Goal: Task Accomplishment & Management: Manage account settings

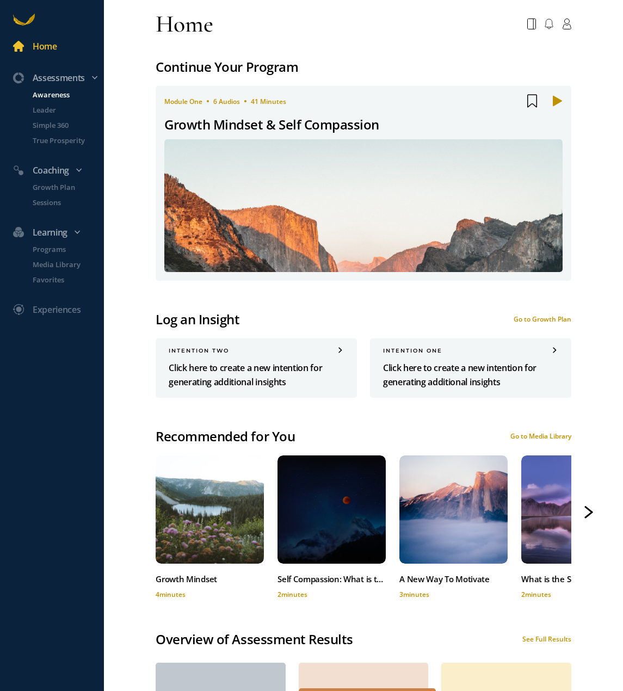
click at [51, 96] on p "Awareness" at bounding box center [67, 94] width 69 height 11
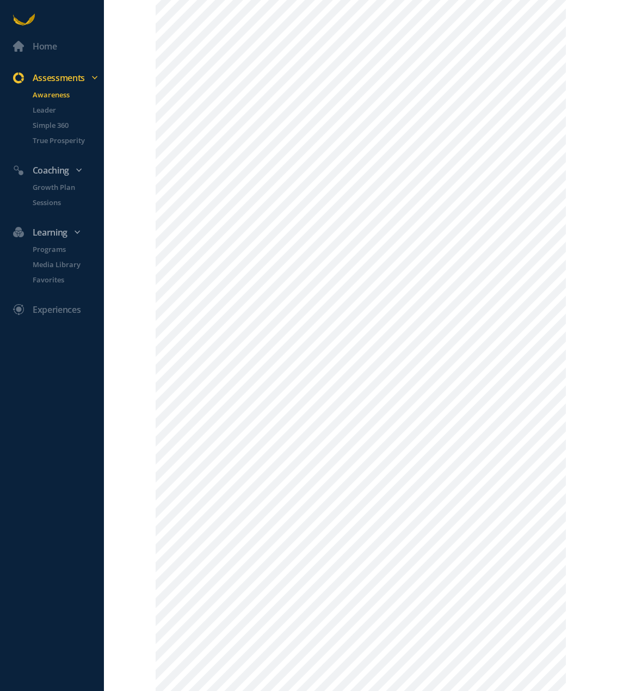
scroll to position [327, 0]
click at [50, 186] on p "Growth Plan" at bounding box center [67, 187] width 69 height 11
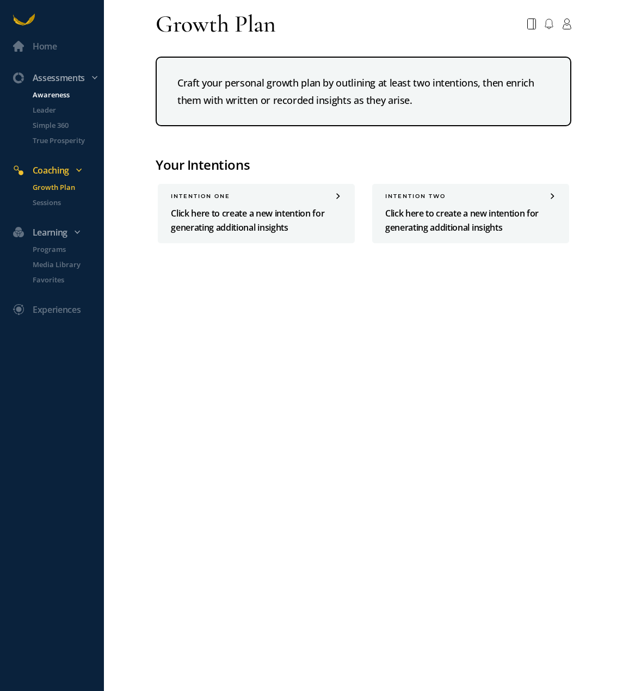
click at [63, 93] on p "Awareness" at bounding box center [67, 94] width 69 height 11
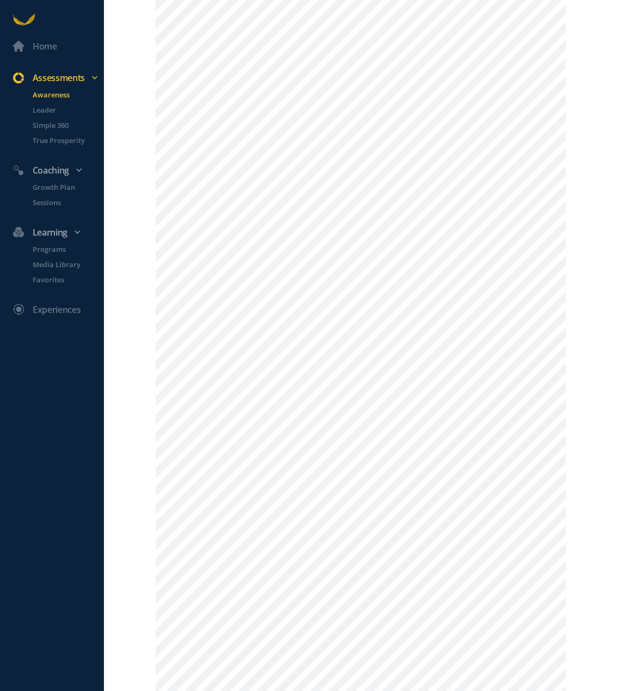
scroll to position [490, 0]
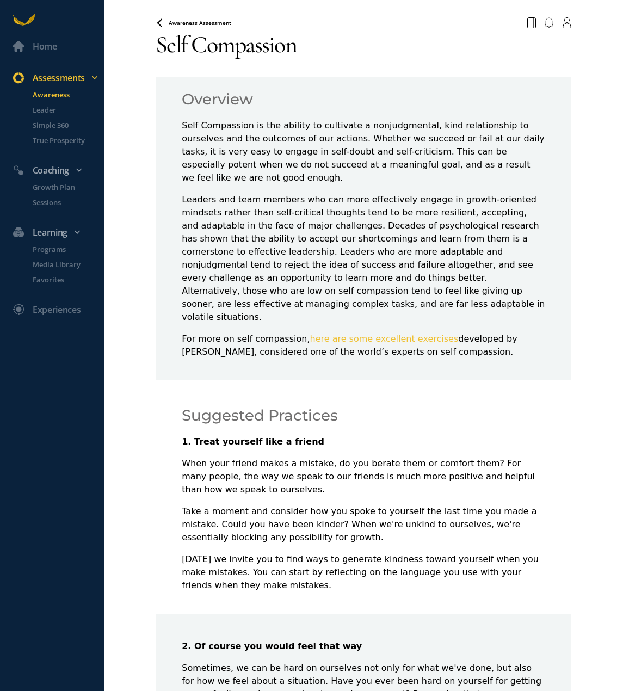
drag, startPoint x: 572, startPoint y: 379, endPoint x: 593, endPoint y: 322, distance: 60.5
click at [593, 322] on div "Home Assessments Awareness Leader Simple 360 True Prosperity Coaching Growth Pl…" at bounding box center [311, 345] width 623 height 691
click at [160, 25] on icon at bounding box center [160, 22] width 4 height 7
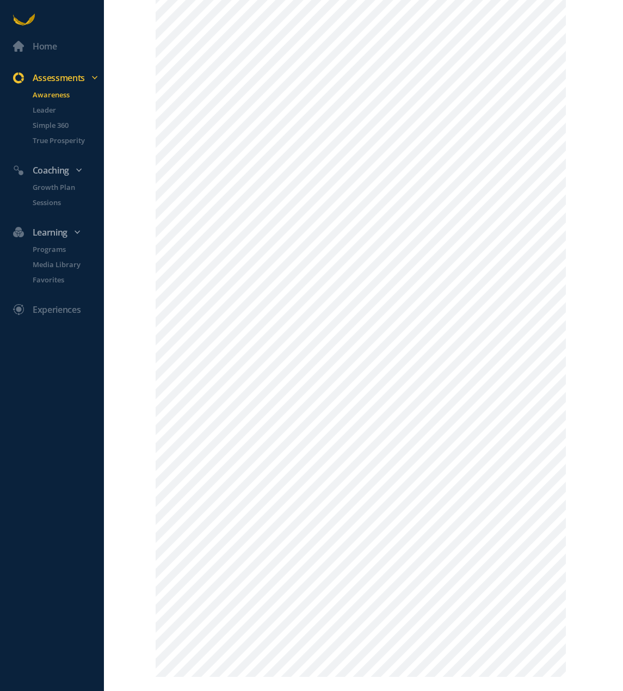
scroll to position [774, 0]
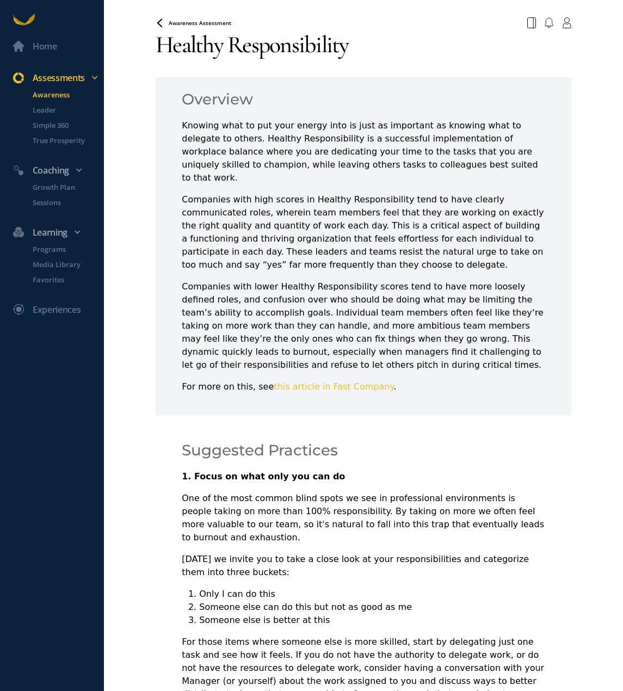
click at [186, 19] on span "Awareness Assessment" at bounding box center [200, 23] width 63 height 8
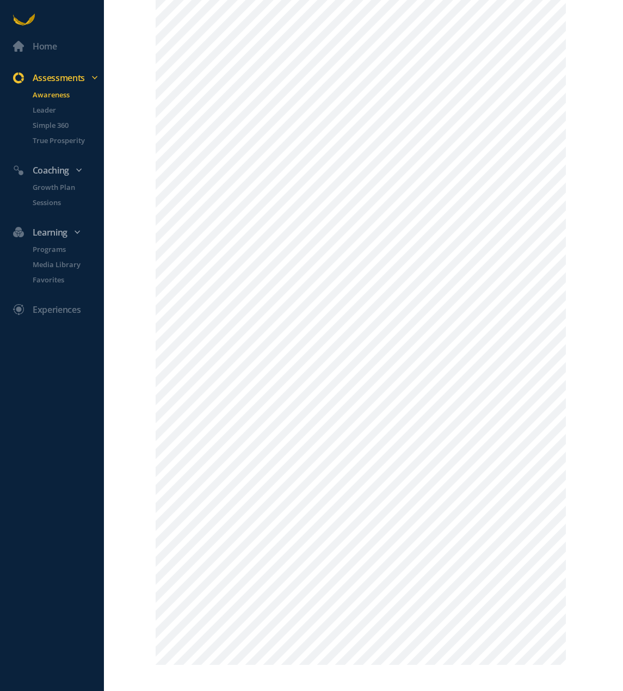
scroll to position [774, 0]
click at [45, 195] on li "Growth Plan" at bounding box center [62, 189] width 84 height 15
click at [46, 190] on p "Growth Plan" at bounding box center [67, 187] width 69 height 11
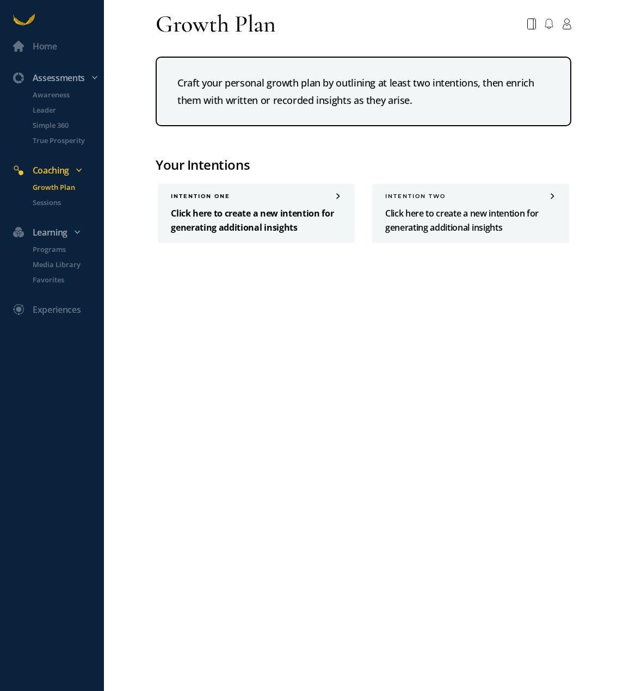
click at [227, 216] on p "Click here to create a new intention for generating additional insights" at bounding box center [256, 220] width 171 height 28
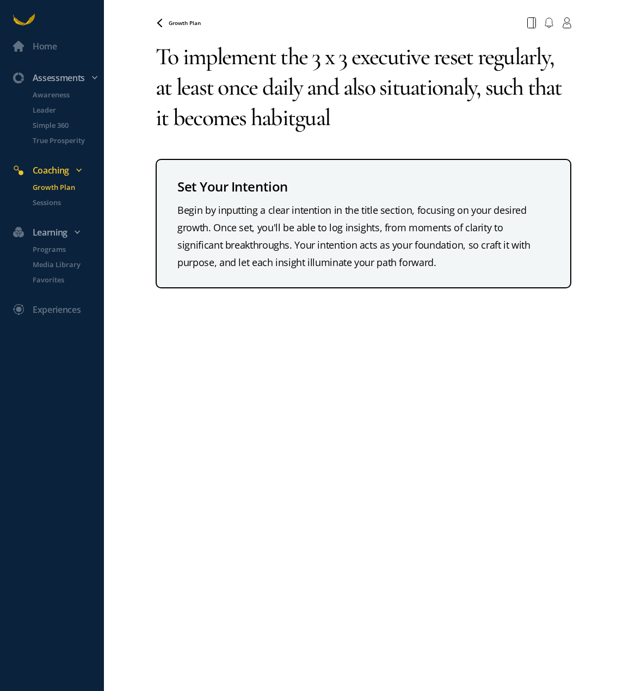
click at [418, 89] on textarea "To implement the 3 x 3 executive reset regularly, at least once daily and also …" at bounding box center [363, 87] width 415 height 109
click at [306, 115] on textarea "To implement the 3 x 3 executive reset regularly, at least once daily and also …" at bounding box center [363, 87] width 415 height 109
click at [437, 91] on textarea "To implement the 3 x 3 executive reset regularly, at least once daily and also …" at bounding box center [363, 87] width 415 height 109
click at [416, 92] on textarea "To implement the 3 x 3 executive reset regularly, at least once daily and also …" at bounding box center [363, 87] width 415 height 109
click at [331, 87] on textarea "To implement the 3 x 3 executive reset regularly, at least once daily and also …" at bounding box center [363, 87] width 415 height 109
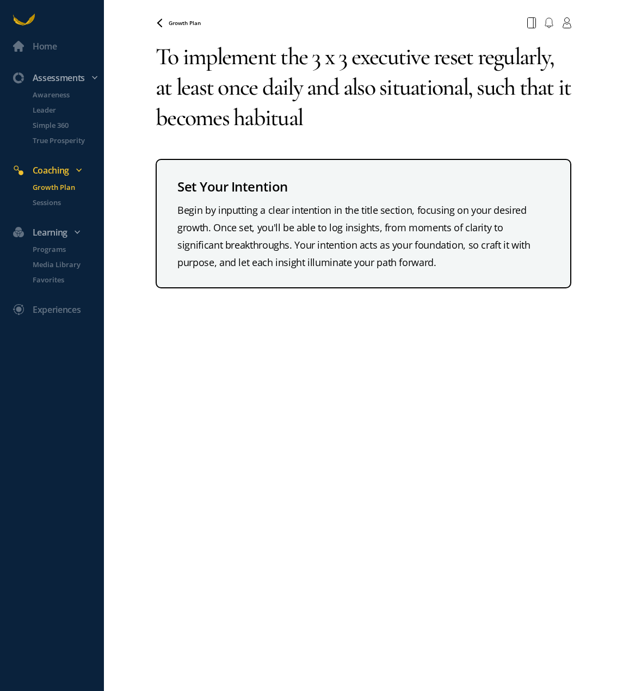
click at [301, 87] on textarea "To implement the 3 x 3 executive reset regularly, at least once daily and also …" at bounding box center [363, 87] width 415 height 109
click at [363, 126] on textarea "To implement the 3 x 3 executive reset regularly, at least once daily, and also…" at bounding box center [363, 87] width 415 height 109
type textarea "To implement the 3 x 3 executive reset regularly, at least once daily, and also…"
click at [298, 233] on div "Begin by inputting a clear intention in the title section, focusing on your des…" at bounding box center [364, 236] width 372 height 70
click at [389, 262] on div "Begin by inputting a clear intention in the title section, focusing on your des…" at bounding box center [364, 236] width 372 height 70
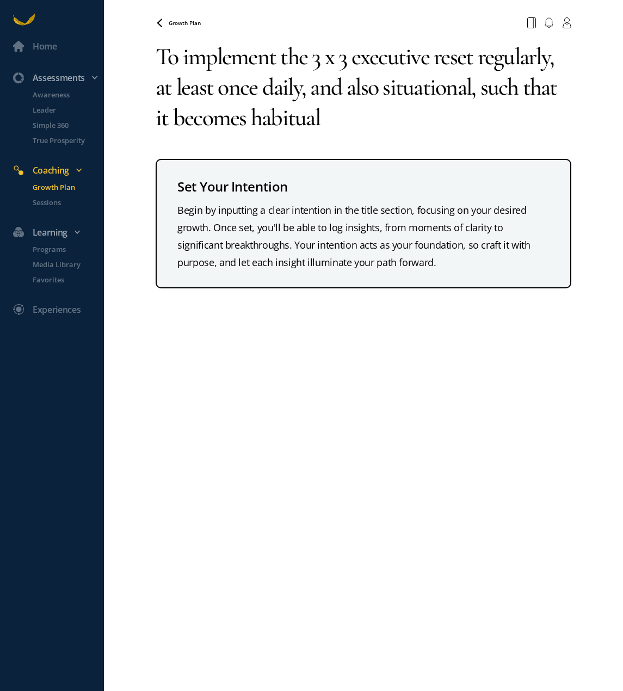
drag, startPoint x: 342, startPoint y: 122, endPoint x: 143, endPoint y: 42, distance: 214.6
click at [143, 42] on div "Home Assessments Awareness Leader Simple 360 True Prosperity Coaching Growth Pl…" at bounding box center [311, 345] width 623 height 691
drag, startPoint x: 393, startPoint y: 279, endPoint x: 383, endPoint y: 255, distance: 25.7
click at [393, 278] on div "Set Your Intention Begin by inputting a clear intention in the title section, f…" at bounding box center [363, 224] width 415 height 130
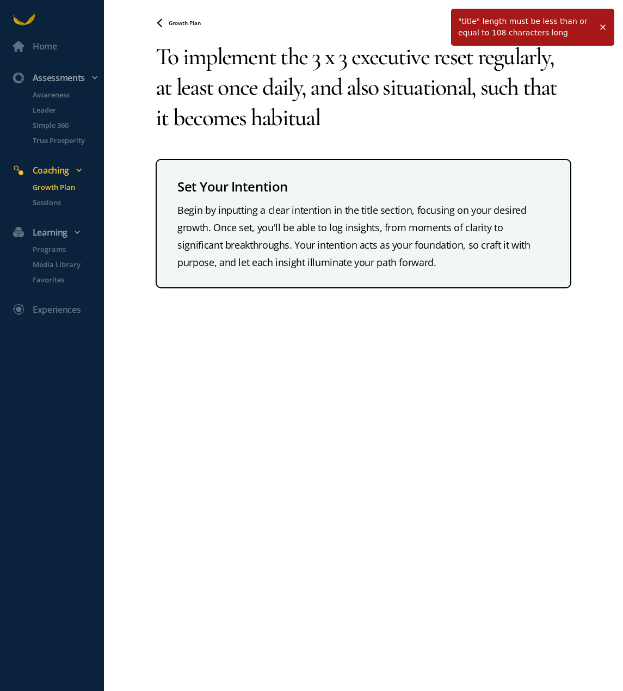
click at [382, 259] on div "Begin by inputting a clear intention in the title section, focusing on your des…" at bounding box center [364, 236] width 372 height 70
click at [223, 175] on div "Set Your Intention Begin by inputting a clear intention in the title section, f…" at bounding box center [363, 224] width 415 height 130
click at [370, 225] on div "Begin by inputting a clear intention in the title section, focusing on your des…" at bounding box center [364, 236] width 372 height 70
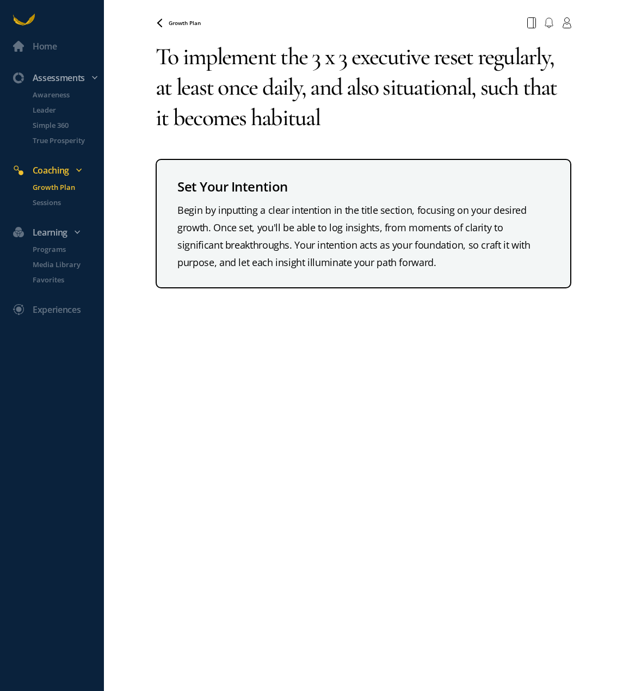
drag, startPoint x: 362, startPoint y: 380, endPoint x: 359, endPoint y: 375, distance: 6.3
click at [361, 380] on div "Growth Plan Your browser does not support the audio element. To implement the 3…" at bounding box center [363, 345] width 415 height 691
click at [195, 182] on div "Set Your Intention" at bounding box center [364, 186] width 372 height 21
click at [235, 185] on div "Set Your Intention" at bounding box center [364, 186] width 372 height 21
click at [324, 219] on div "Begin by inputting a clear intention in the title section, focusing on your des…" at bounding box center [364, 236] width 372 height 70
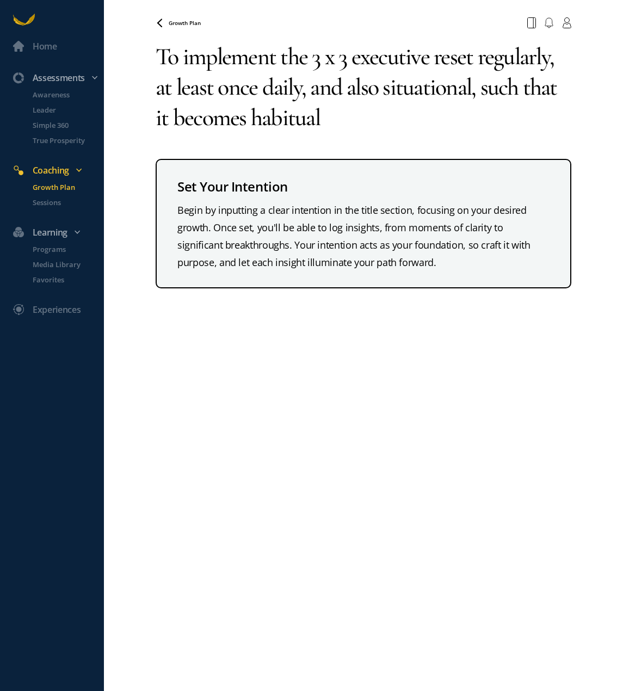
click at [289, 186] on div "Set Your Intention" at bounding box center [364, 186] width 372 height 21
drag, startPoint x: 336, startPoint y: 121, endPoint x: 146, endPoint y: 45, distance: 204.2
click at [145, 42] on div "Home Assessments Awareness Leader Simple 360 True Prosperity Coaching Growth Pl…" at bounding box center [311, 345] width 623 height 691
click at [313, 104] on textarea "To implement the 3 x 3 executive reset regularly, at least once daily, and also…" at bounding box center [363, 87] width 415 height 109
drag, startPoint x: 330, startPoint y: 117, endPoint x: 158, endPoint y: 47, distance: 185.6
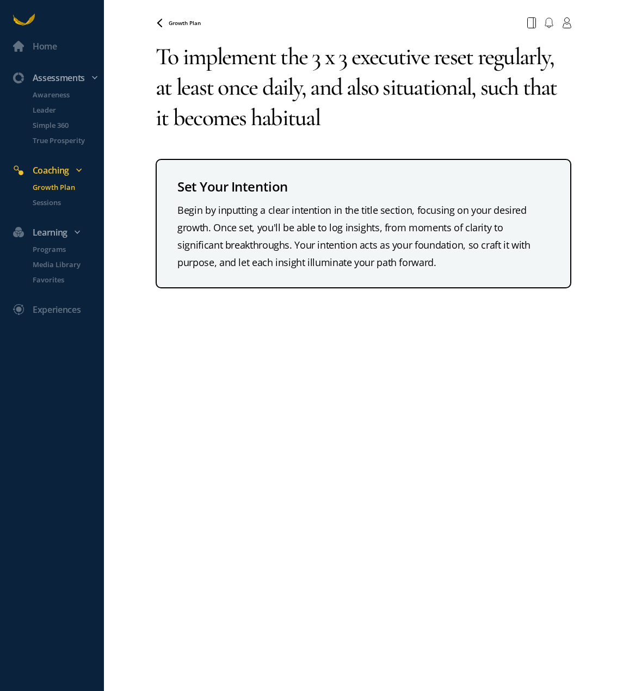
click at [158, 47] on textarea "To implement the 3 x 3 executive reset regularly, at least once daily, and also…" at bounding box center [363, 87] width 415 height 109
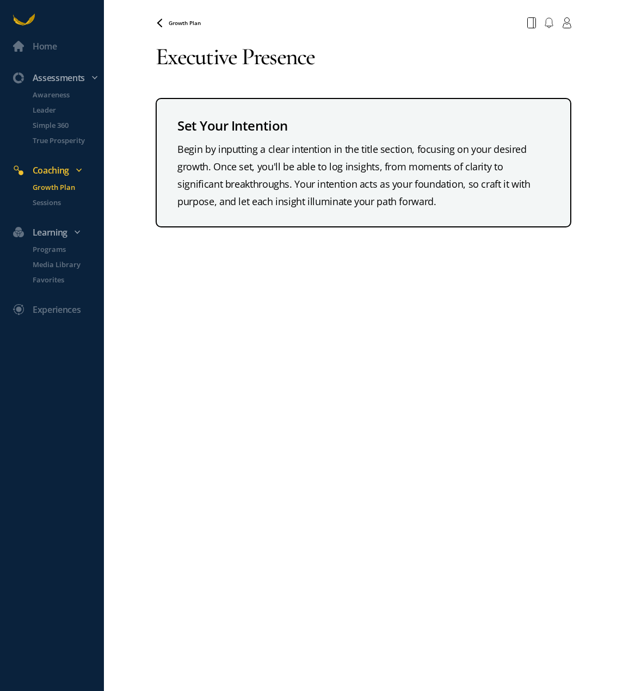
type textarea "Executive Presence"
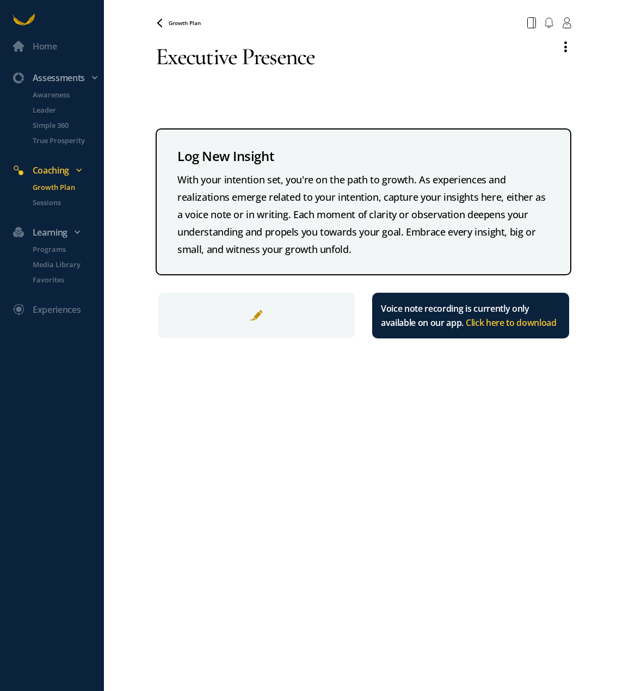
click at [270, 317] on div at bounding box center [256, 316] width 197 height 46
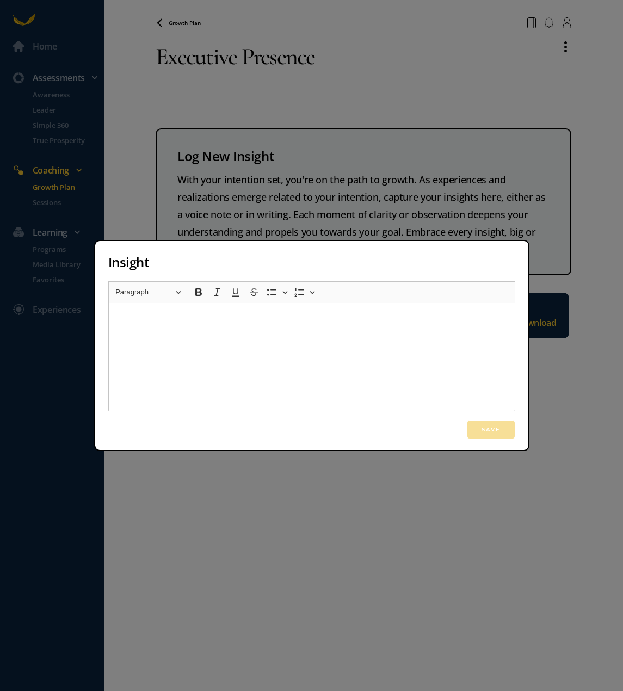
click at [288, 351] on div "Rich Text Editor, main" at bounding box center [311, 357] width 407 height 109
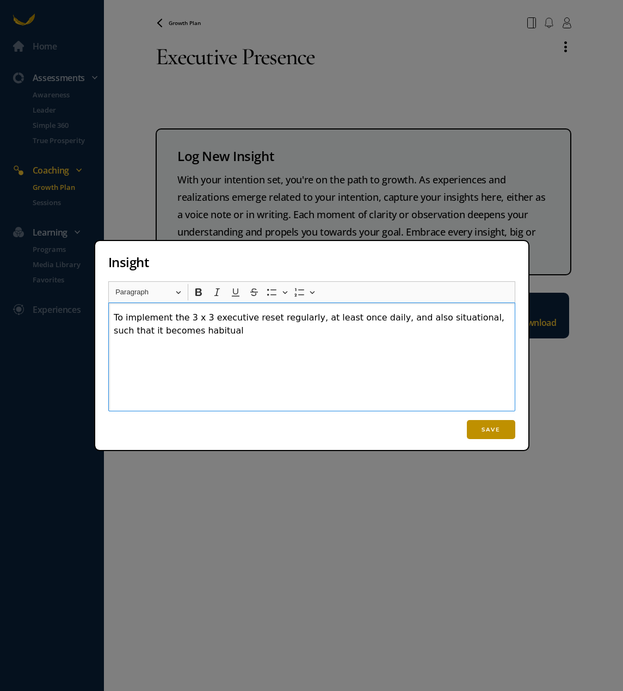
click at [486, 434] on button "Save" at bounding box center [491, 429] width 48 height 19
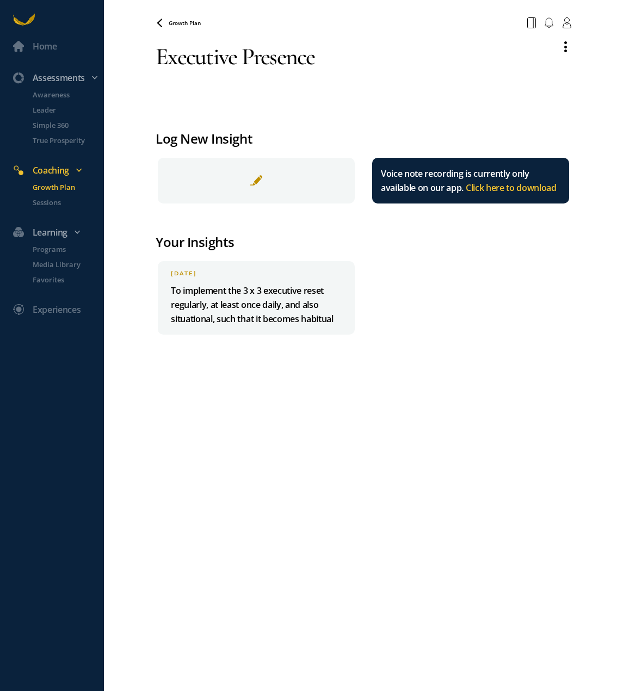
click at [205, 321] on p "To implement the 3 x 3 executive reset regularly, at least once daily, and also…" at bounding box center [256, 305] width 171 height 42
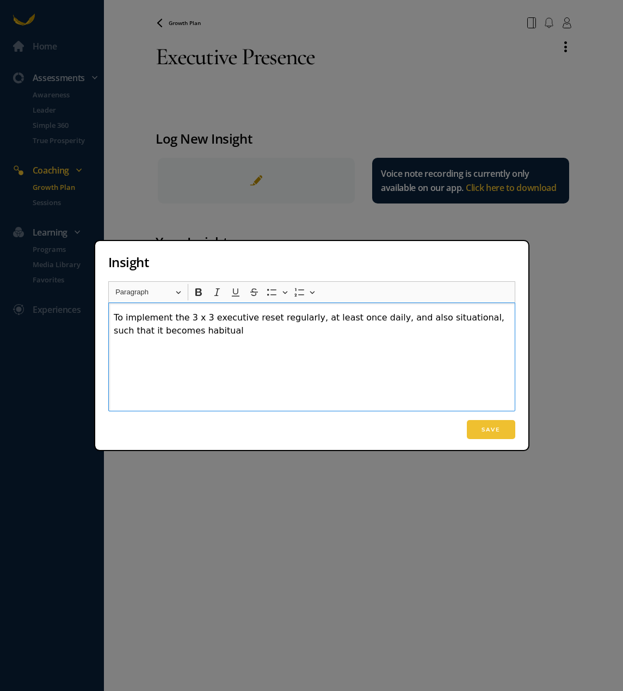
click at [447, 319] on p "To implement the 3 x 3 executive reset regularly, at least once daily, and also…" at bounding box center [312, 324] width 396 height 26
click at [498, 427] on button "Save" at bounding box center [491, 429] width 48 height 19
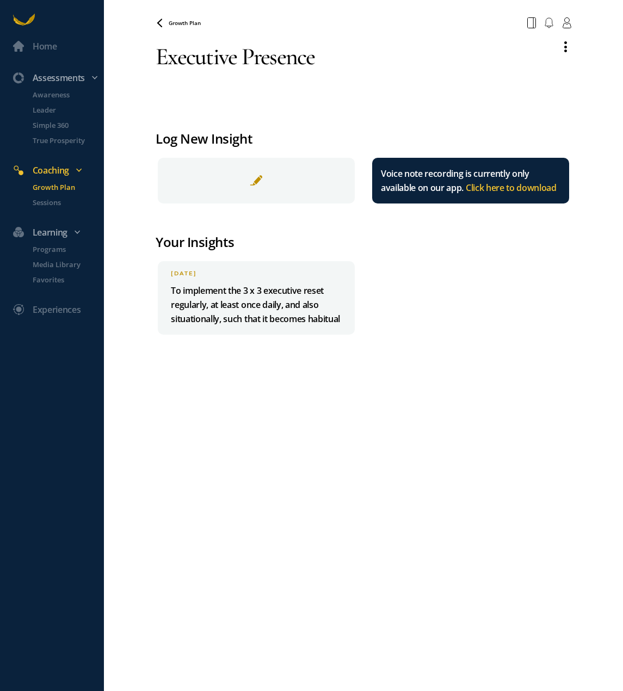
click at [189, 24] on span "Growth Plan" at bounding box center [185, 23] width 32 height 8
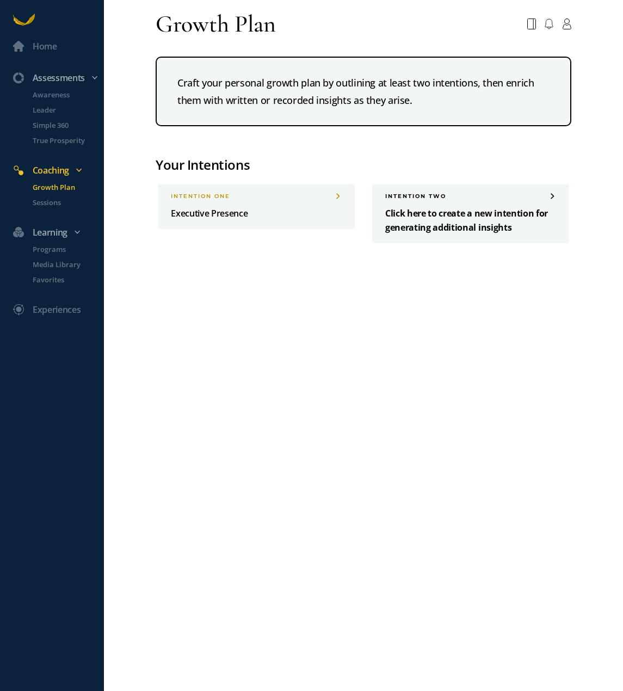
click at [454, 213] on p "Click here to create a new intention for generating additional insights" at bounding box center [470, 220] width 171 height 28
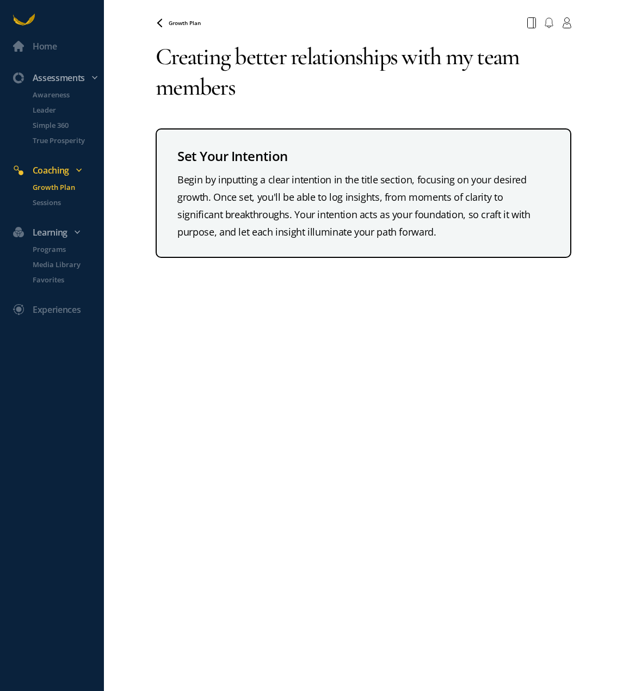
click at [408, 62] on textarea "Creating better relationships with my team members" at bounding box center [363, 72] width 415 height 78
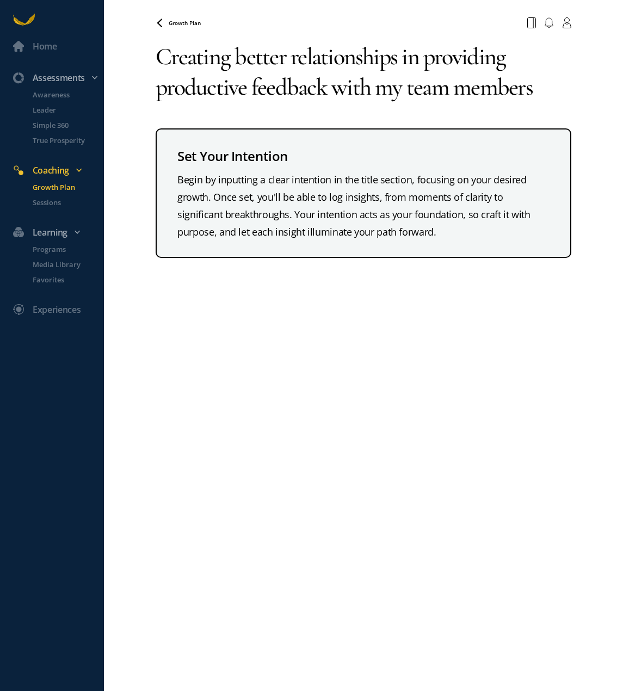
type textarea "Creating better relationships in providing productive feedback with my team mem…"
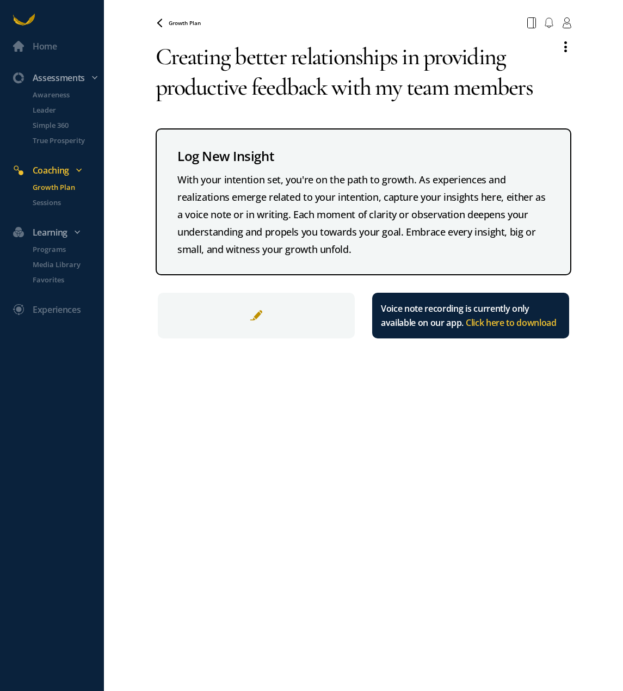
click at [272, 323] on div at bounding box center [256, 316] width 197 height 46
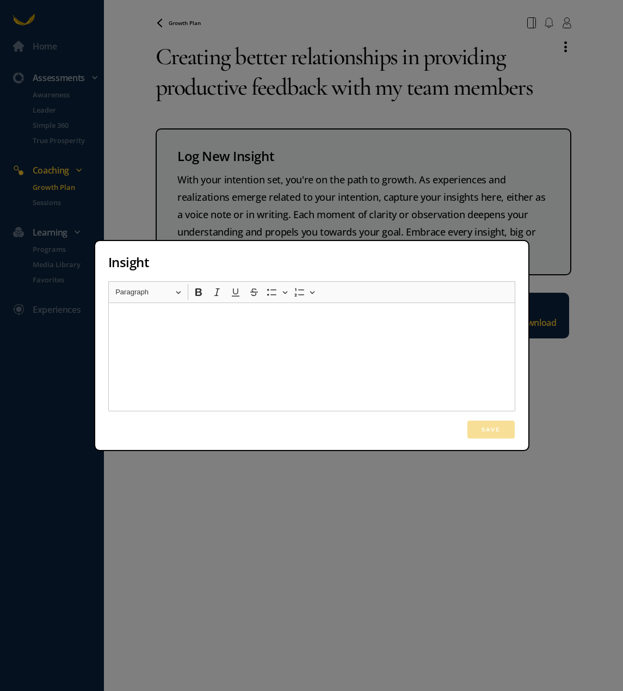
click at [259, 325] on div "Rich Text Editor, main" at bounding box center [311, 357] width 407 height 109
drag, startPoint x: 344, startPoint y: 560, endPoint x: 344, endPoint y: 554, distance: 6.0
click at [344, 556] on div "Insight Rich Text Editor Heading Paragraph Paragraph Heading 1 Heading 2 Headin…" at bounding box center [311, 345] width 623 height 691
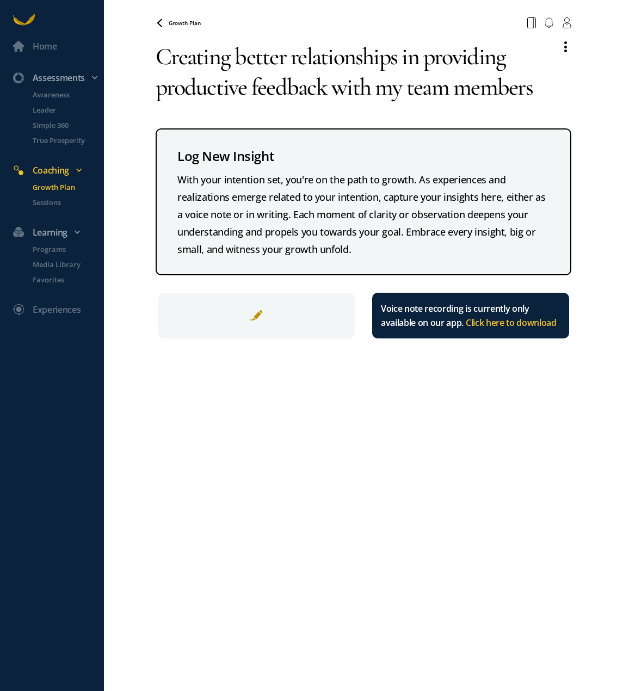
click at [531, 91] on textarea "Creating better relationships in providing productive feedback with my team mem…" at bounding box center [354, 72] width 396 height 78
click at [541, 90] on textarea "Creating better relationships in providing productive feedback with my team mem…" at bounding box center [354, 72] width 396 height 78
click at [538, 90] on textarea "Creating better relationships in providing productive feedback with my team mem…" at bounding box center [354, 72] width 396 height 78
drag, startPoint x: 538, startPoint y: 90, endPoint x: 120, endPoint y: 56, distance: 419.5
click at [120, 56] on div "Home Assessments Awareness Leader Simple 360 True Prosperity Coaching Growth Pl…" at bounding box center [311, 345] width 623 height 691
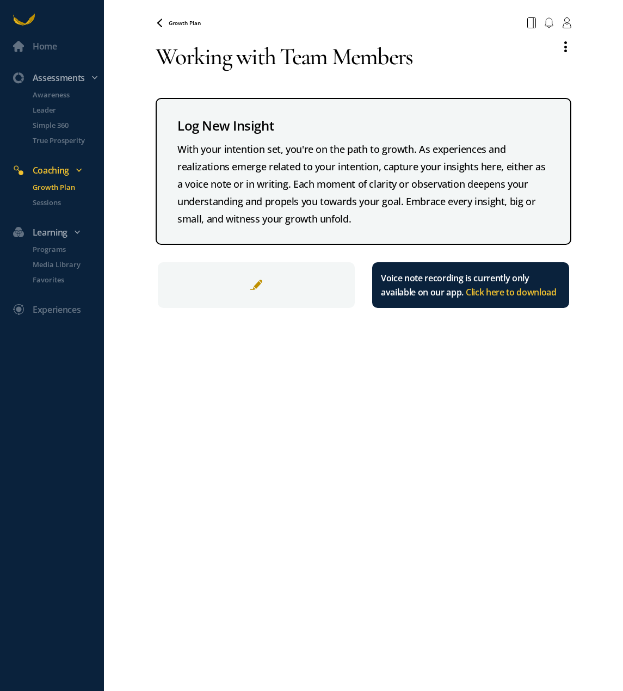
type textarea "Working with Team Members"
click at [219, 292] on div at bounding box center [256, 285] width 197 height 46
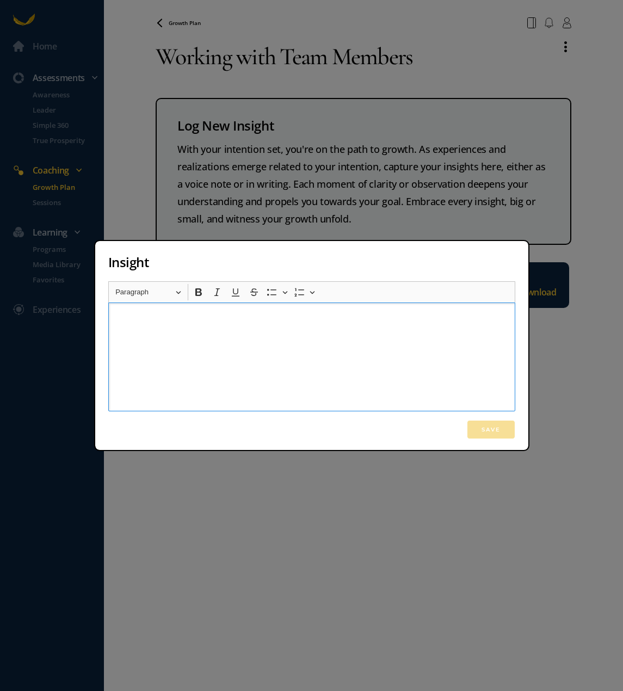
click at [172, 328] on div "Rich Text Editor, main" at bounding box center [311, 357] width 407 height 109
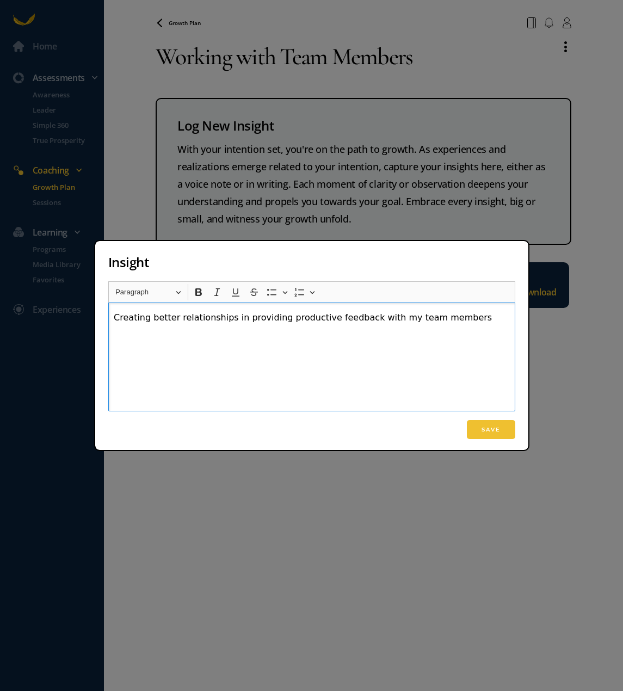
click at [114, 317] on p "Creating better relationships in providing productive feedback with my team mem…" at bounding box center [312, 317] width 396 height 13
click at [388, 326] on p "To establish better working relationships with team members, and in so doing la…" at bounding box center [312, 324] width 396 height 26
click at [419, 321] on p "To establish better working relationships with team members, and in so doing la…" at bounding box center [312, 324] width 396 height 26
click at [412, 316] on p "To establish better working relationships with team members, and in so doing la…" at bounding box center [312, 324] width 396 height 26
click at [321, 326] on p "To establish better working relationships with team members, and lay the founda…" at bounding box center [312, 324] width 396 height 26
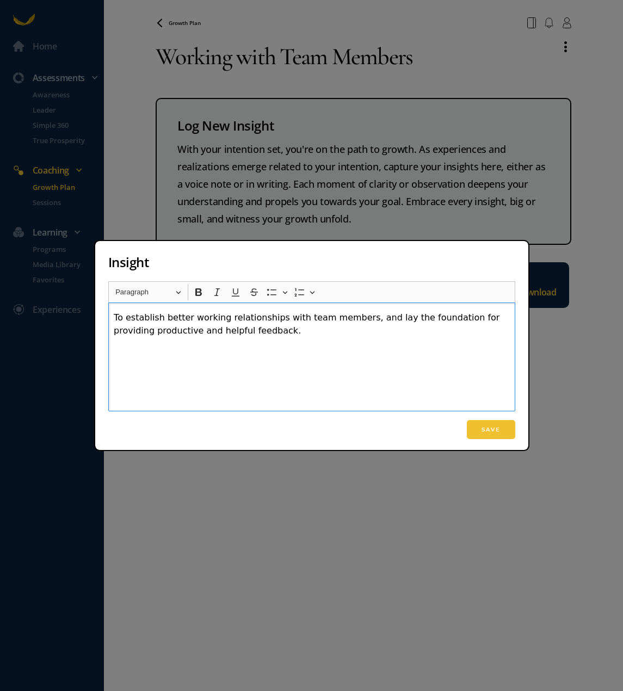
click at [333, 321] on p "To establish better working relationships with team members, and lay the founda…" at bounding box center [312, 324] width 396 height 26
click at [327, 315] on p "To establish better working relationships with team members, and lay the founda…" at bounding box center [312, 324] width 396 height 26
click at [479, 431] on button "Save" at bounding box center [491, 429] width 48 height 19
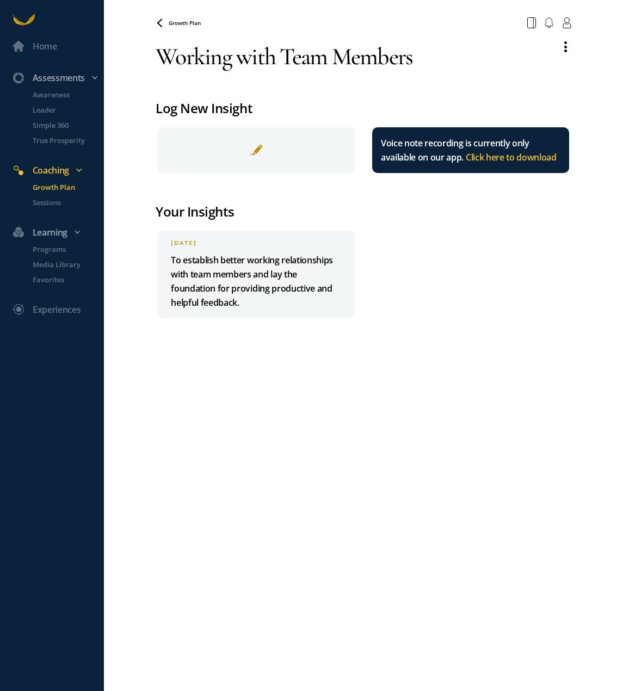
click at [186, 23] on span "Growth Plan" at bounding box center [185, 23] width 32 height 8
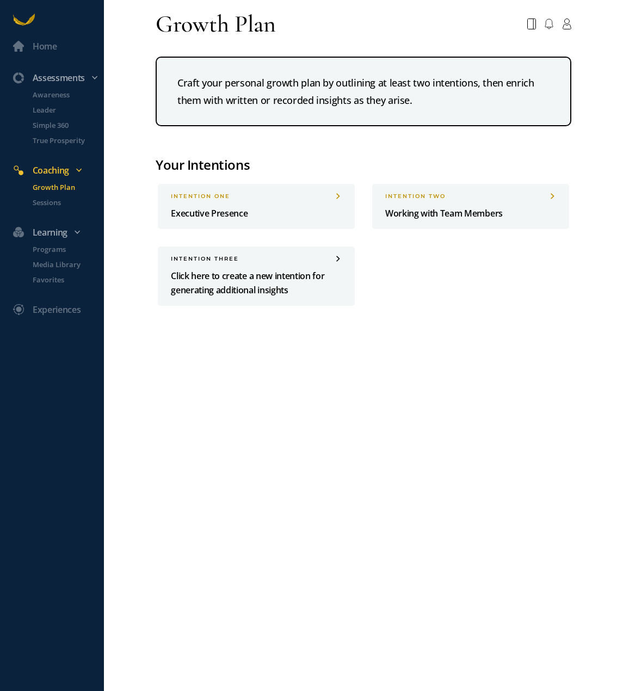
click at [247, 291] on p "Click here to create a new intention for generating additional insights" at bounding box center [256, 283] width 171 height 28
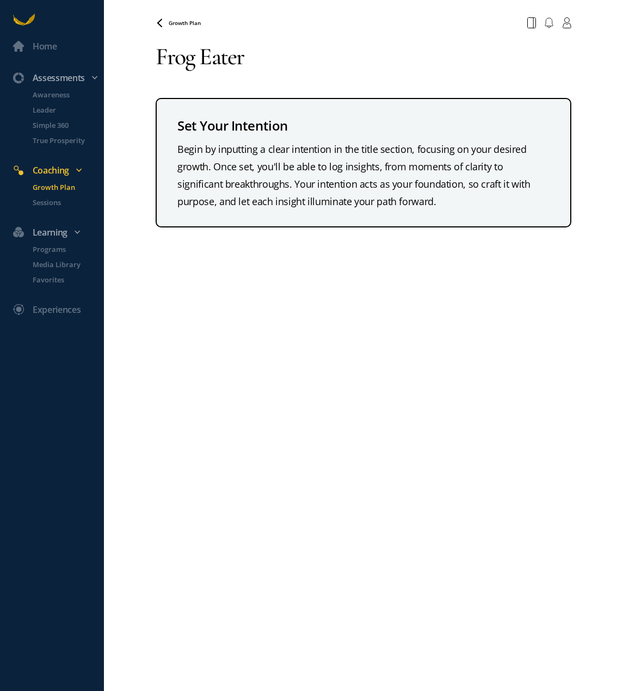
type textarea "Frog Eater"
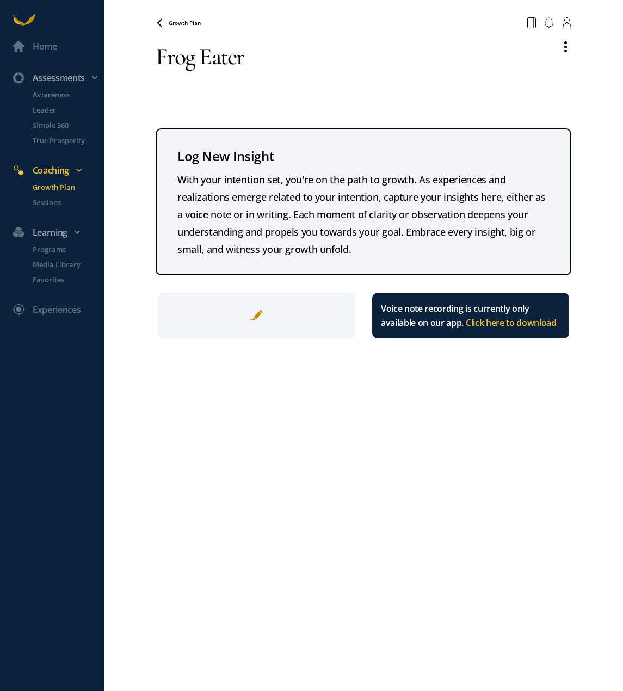
click at [239, 324] on div at bounding box center [256, 316] width 197 height 46
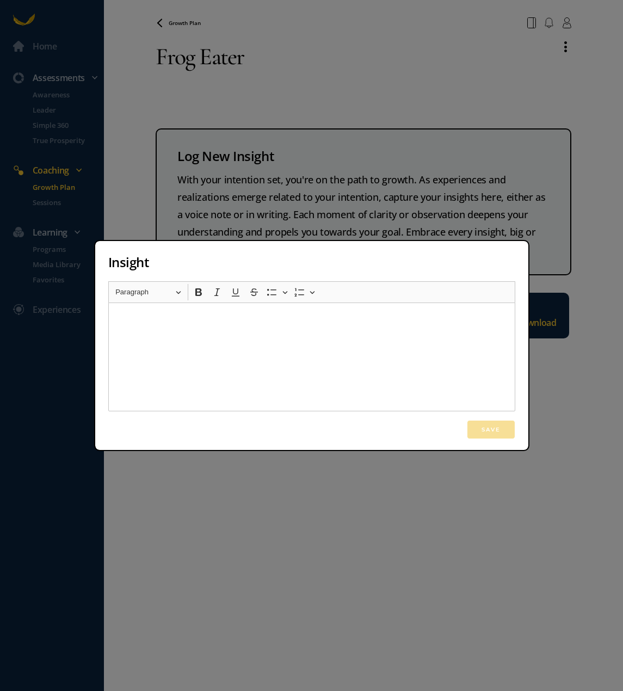
click at [162, 334] on div "Rich Text Editor, main" at bounding box center [311, 357] width 407 height 109
click at [508, 437] on button "Save" at bounding box center [491, 429] width 48 height 19
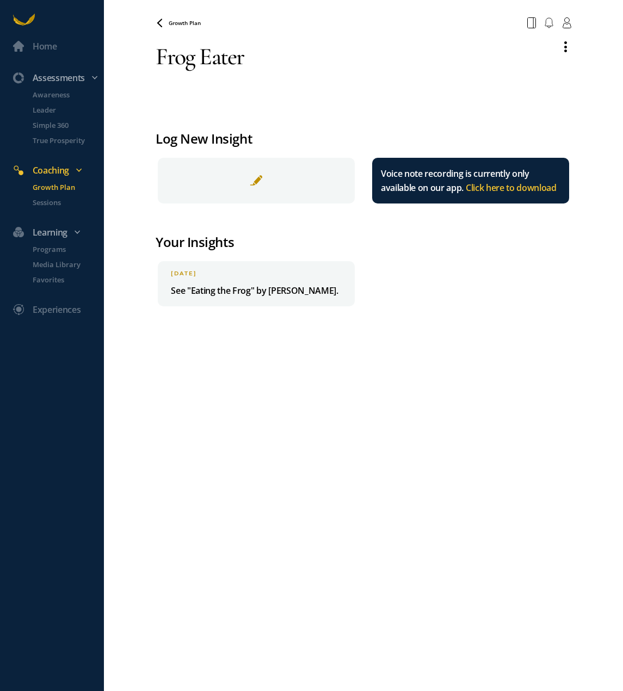
click at [197, 24] on span "Growth Plan" at bounding box center [185, 23] width 32 height 8
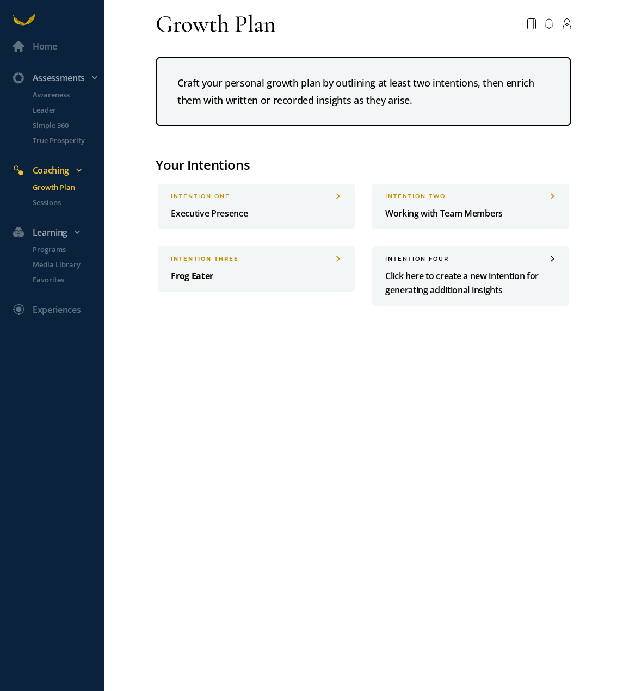
click at [246, 271] on p "Frog Eater" at bounding box center [256, 276] width 171 height 14
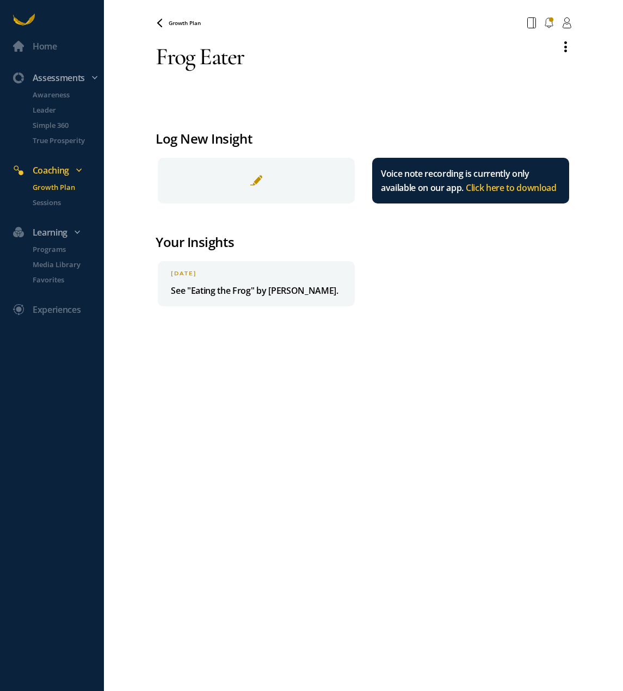
click at [294, 293] on p "See "Eating the Frog" by [PERSON_NAME]." at bounding box center [256, 291] width 171 height 14
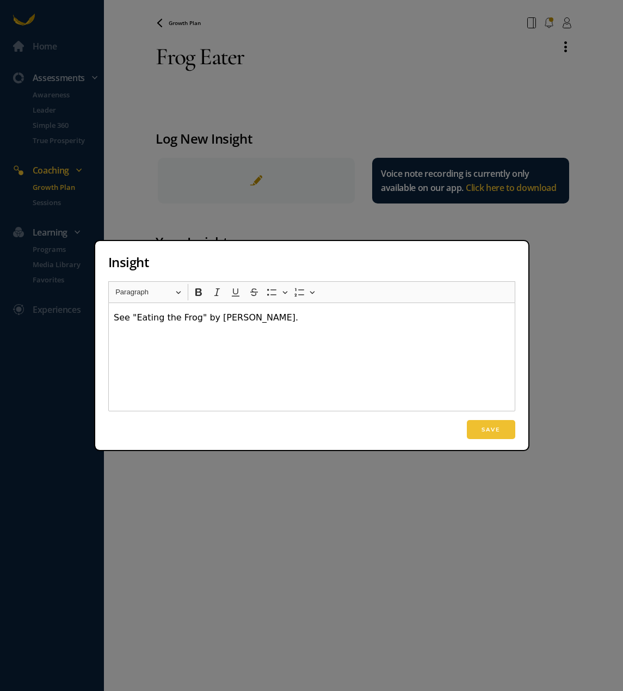
click at [262, 322] on p "See "Eating the Frog" by [PERSON_NAME]." at bounding box center [312, 317] width 396 height 13
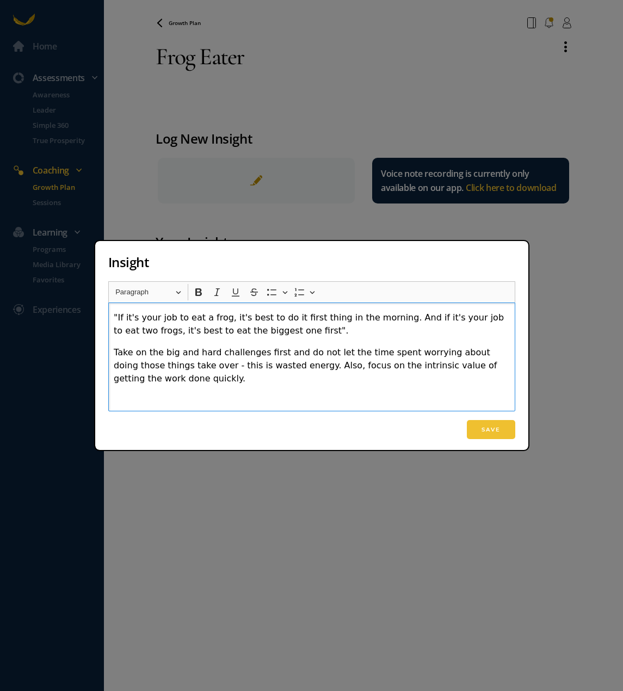
click at [293, 331] on p ""If it's your job to eat a frog, it's best to do it first thing in the morning.…" at bounding box center [312, 324] width 396 height 26
click at [495, 435] on button "Save" at bounding box center [491, 429] width 48 height 19
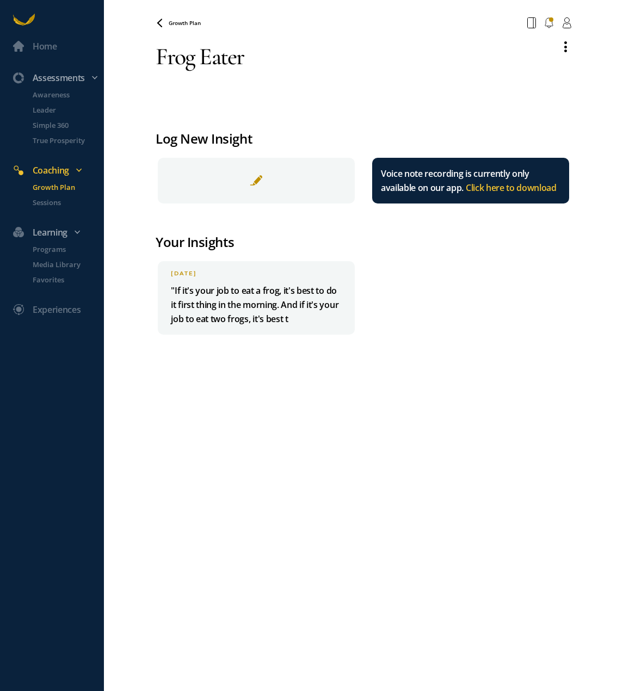
click at [191, 22] on span "Growth Plan" at bounding box center [185, 23] width 32 height 8
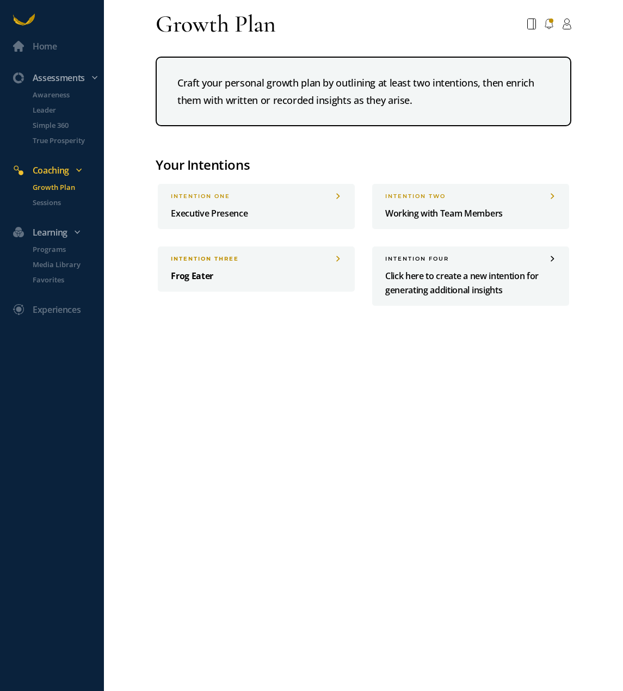
click at [255, 283] on div "INTENTION three Frog Eater" at bounding box center [256, 269] width 197 height 45
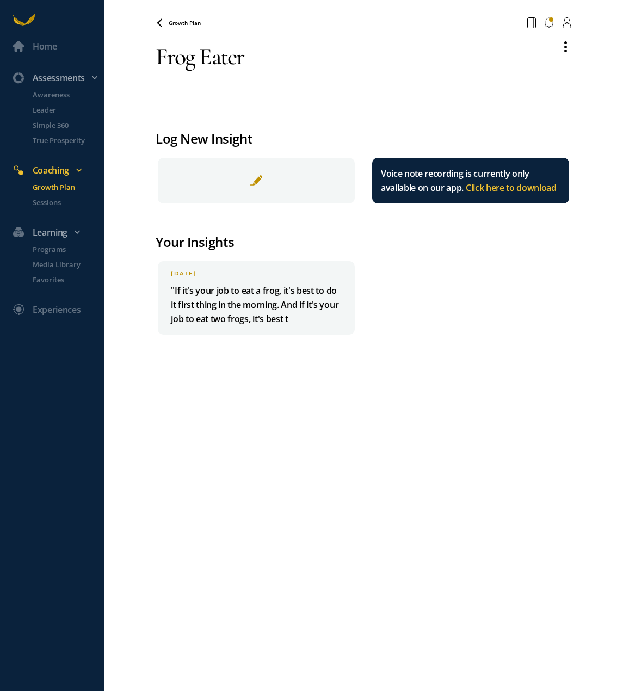
click at [242, 63] on textarea "Frog Eater" at bounding box center [354, 72] width 396 height 78
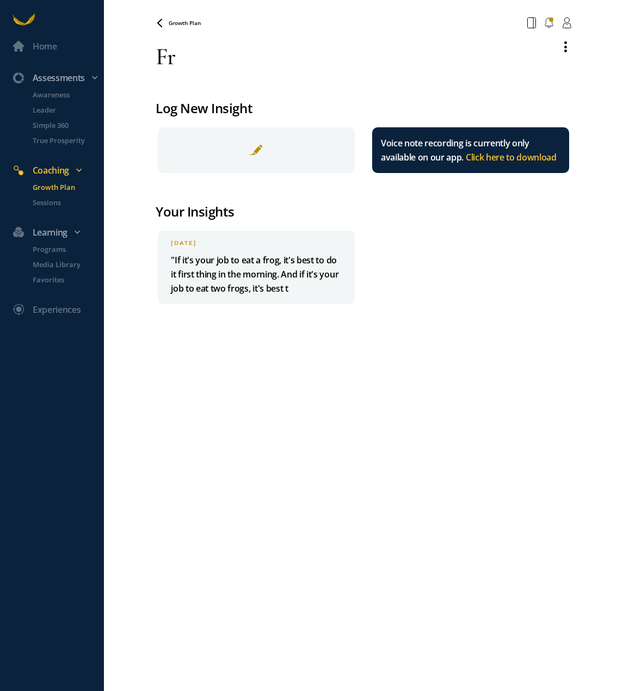
type textarea "F"
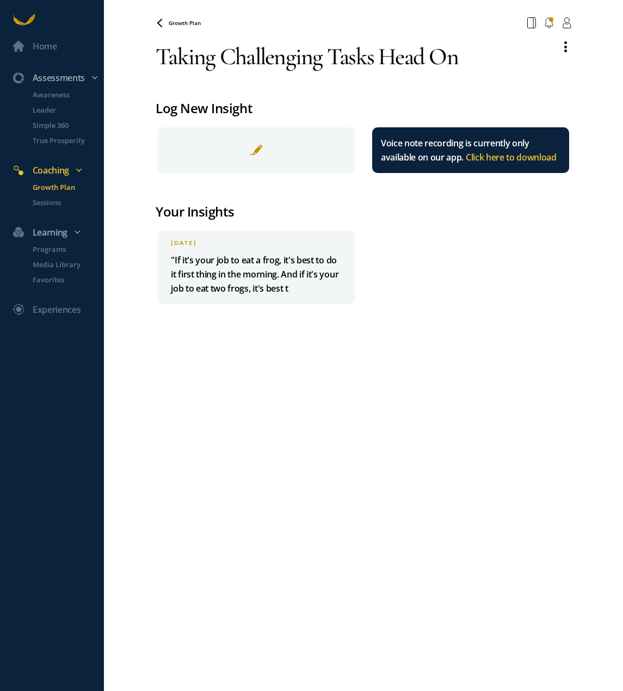
type textarea "Taking Challenging Tasks Head On"
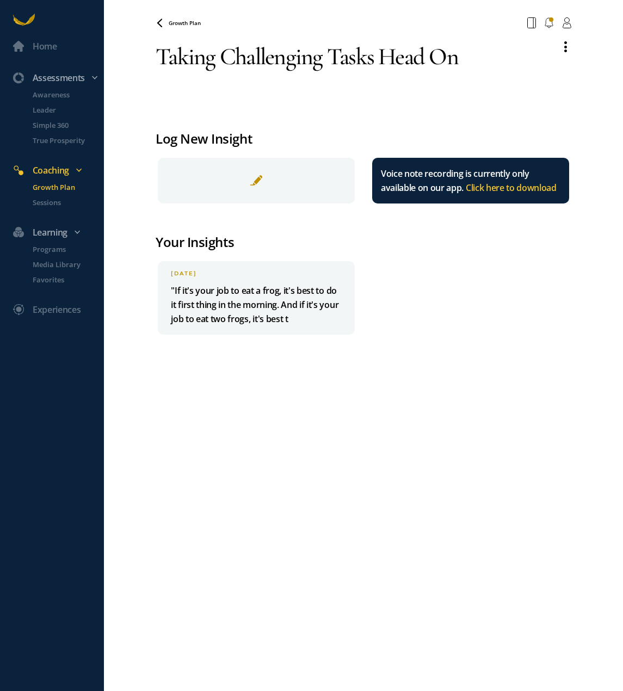
click at [184, 25] on span "Growth Plan" at bounding box center [185, 23] width 32 height 8
